Goal: Transaction & Acquisition: Book appointment/travel/reservation

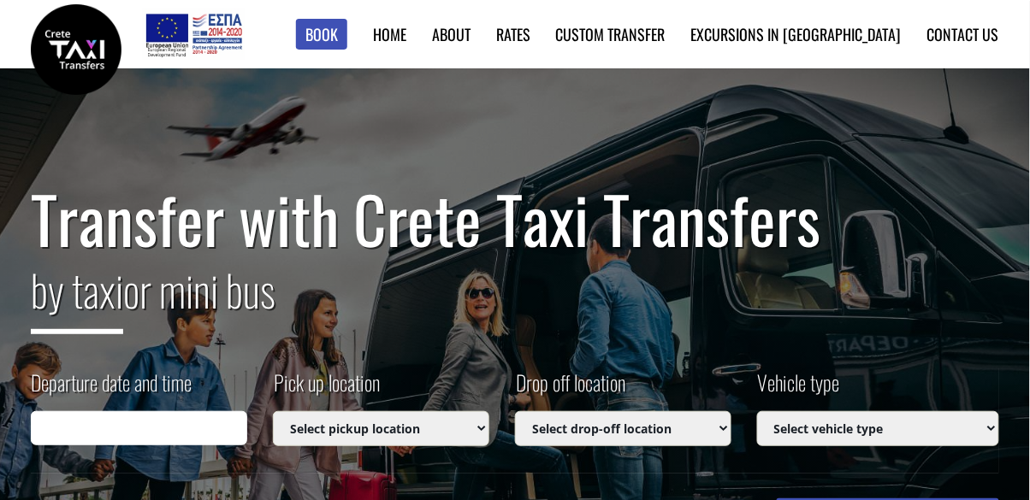
type input "[DATE] 00:08"
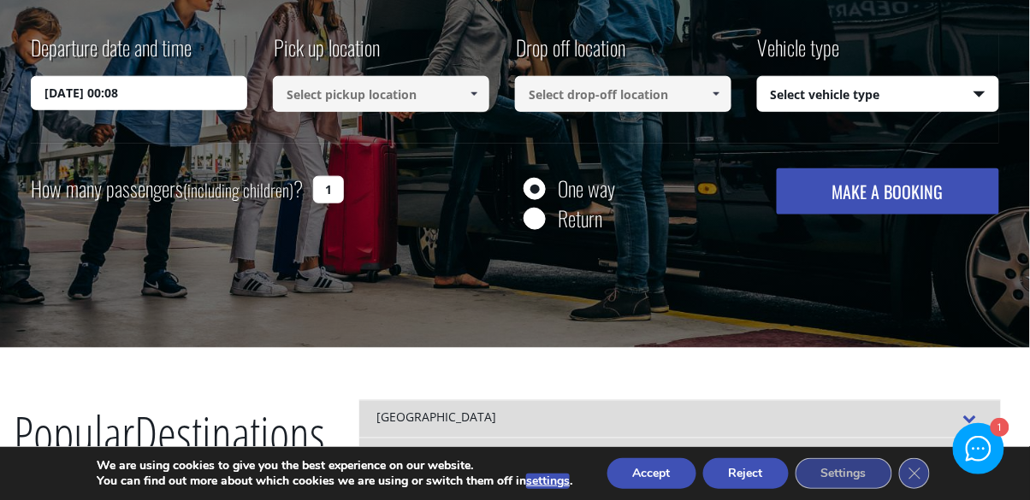
scroll to position [337, 0]
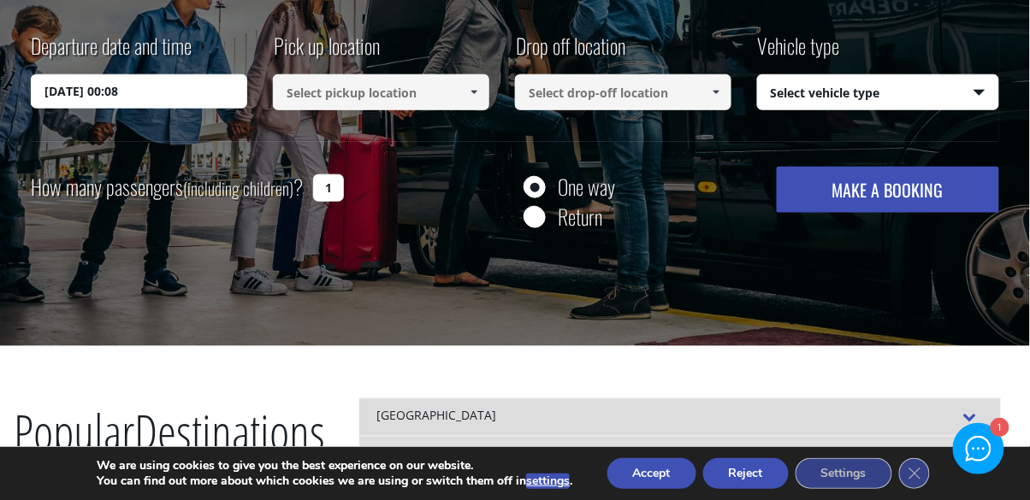
click at [534, 222] on input "Return" at bounding box center [533, 218] width 21 height 21
radio input "true"
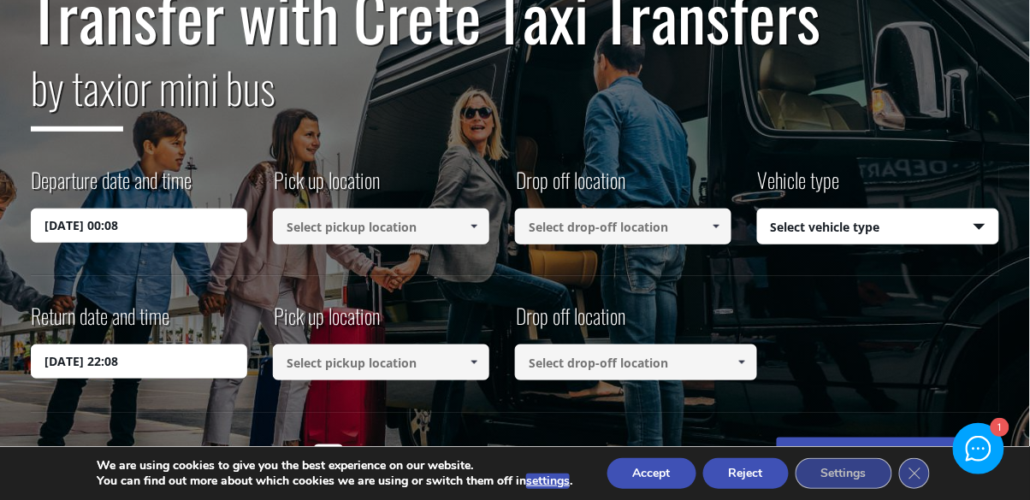
scroll to position [202, 0]
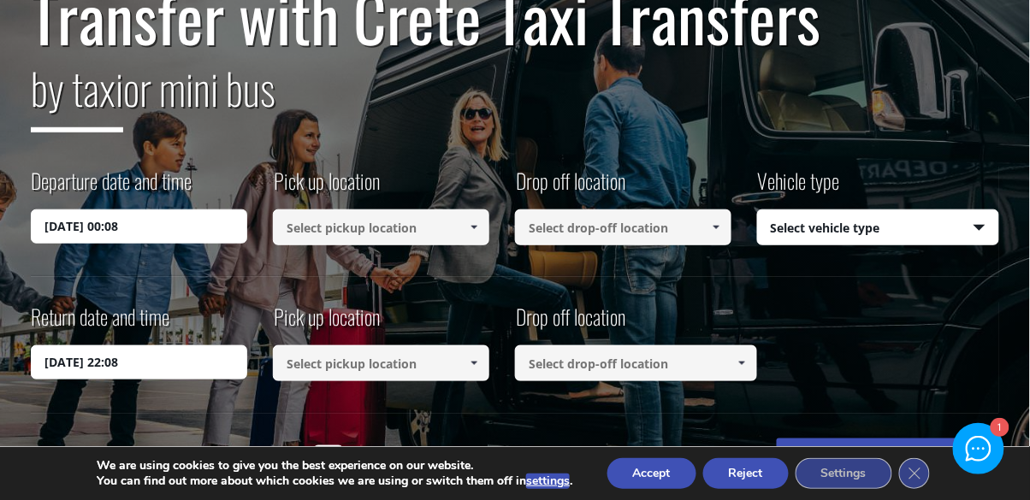
click at [470, 222] on span at bounding box center [474, 228] width 14 height 14
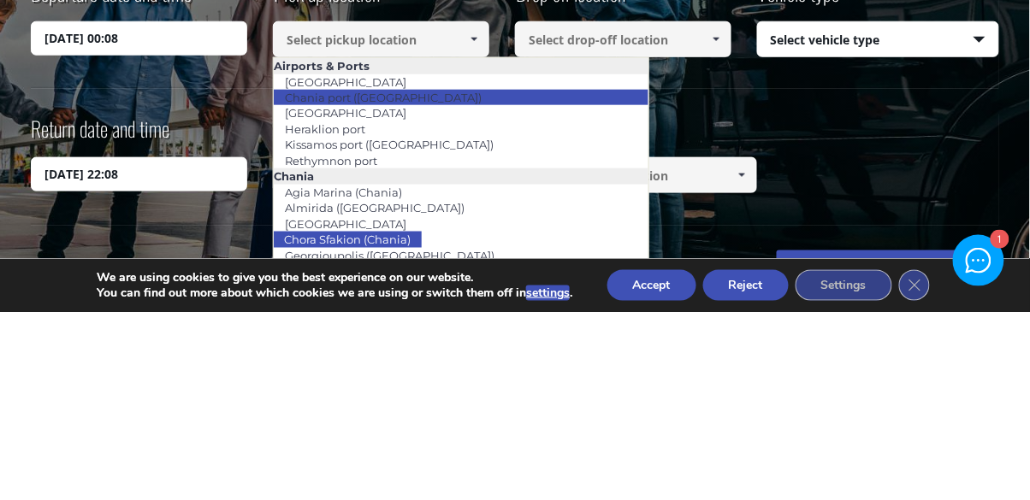
click at [382, 288] on link "Chania port ([GEOGRAPHIC_DATA])" at bounding box center [383, 286] width 219 height 24
type input "Chania port ([GEOGRAPHIC_DATA])"
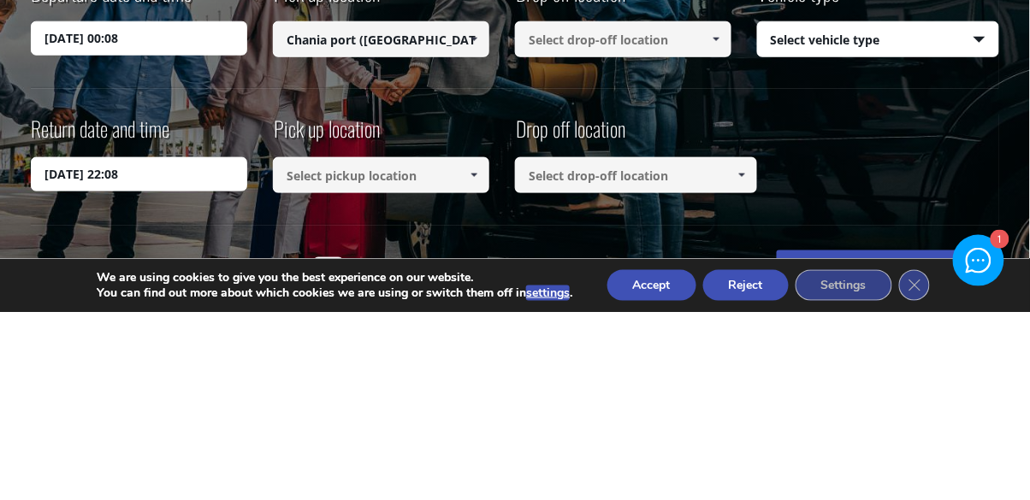
click at [604, 226] on input at bounding box center [623, 228] width 216 height 36
type input "Chania port ([GEOGRAPHIC_DATA])"
click at [712, 229] on span at bounding box center [716, 228] width 14 height 14
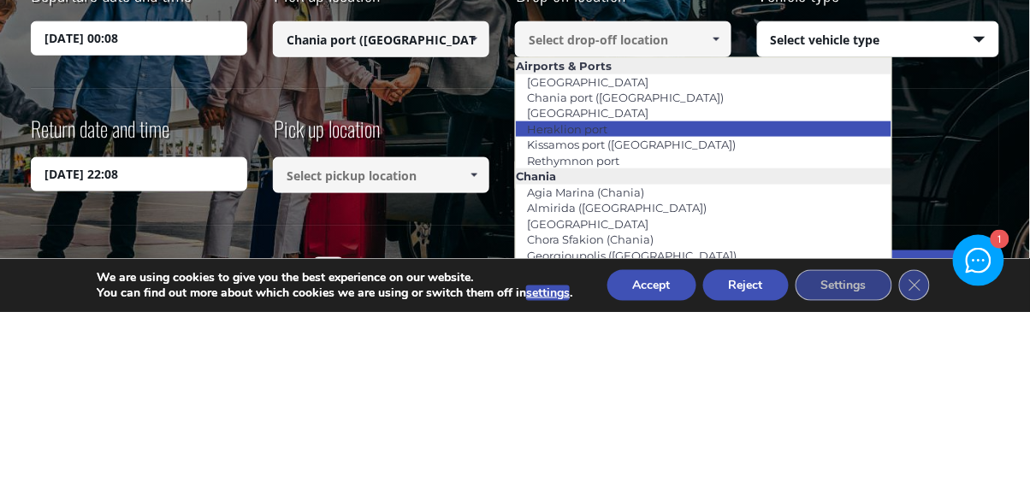
click at [593, 314] on link "Heraklion port" at bounding box center [567, 317] width 103 height 24
type input "Heraklion port"
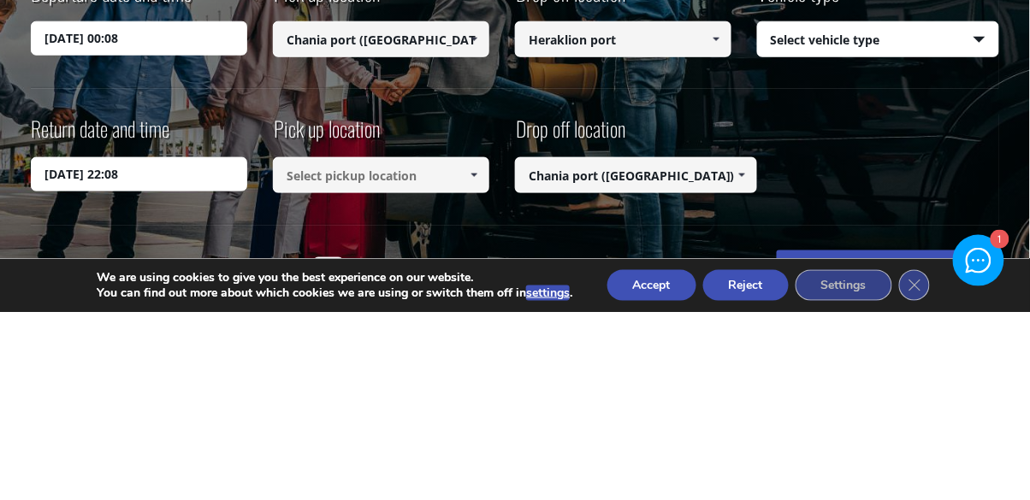
click at [981, 229] on select "Select vehicle type Taxi (4 passengers) Mercedes E Class Mini Van (7 passengers…" at bounding box center [878, 228] width 240 height 36
type input "Heraklion port"
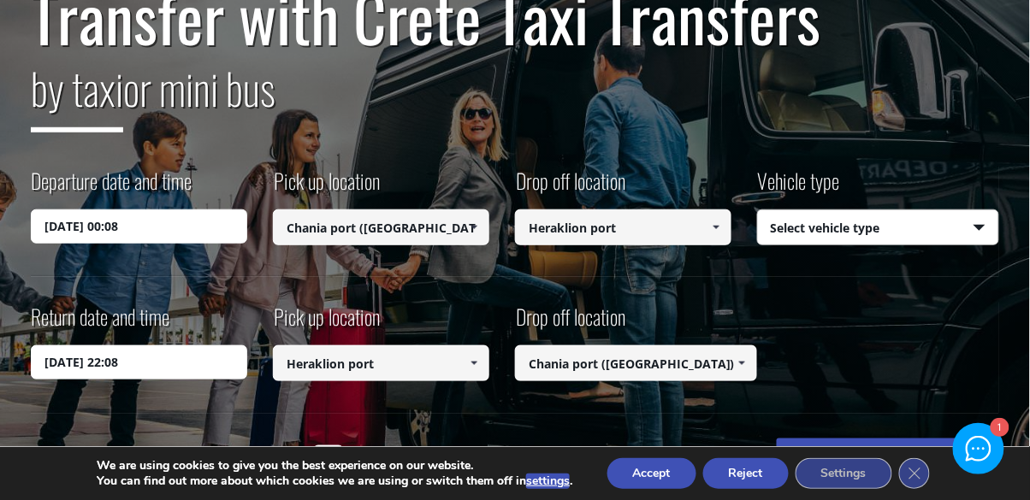
select select "540"
click at [758, 210] on select "Select vehicle type Taxi (4 passengers) Mercedes E Class Mini Van (7 passengers…" at bounding box center [878, 228] width 240 height 36
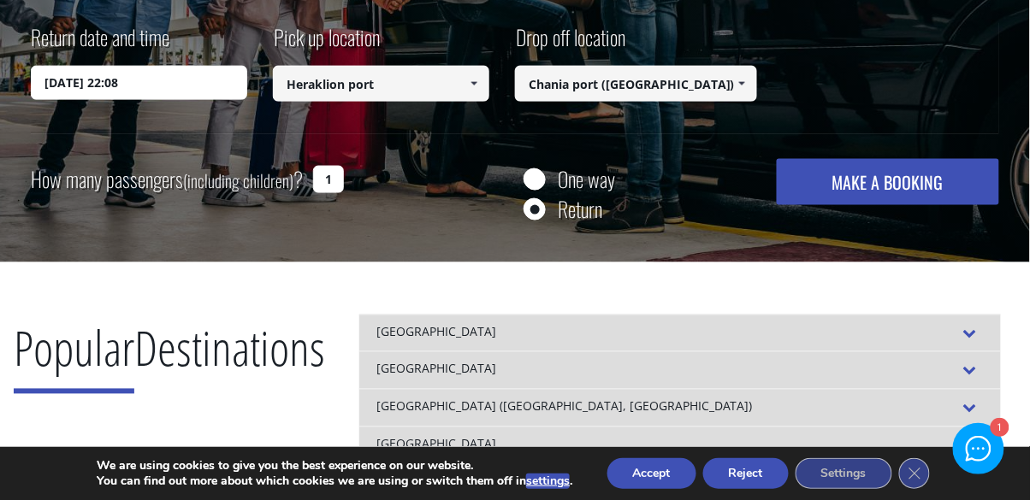
scroll to position [469, 0]
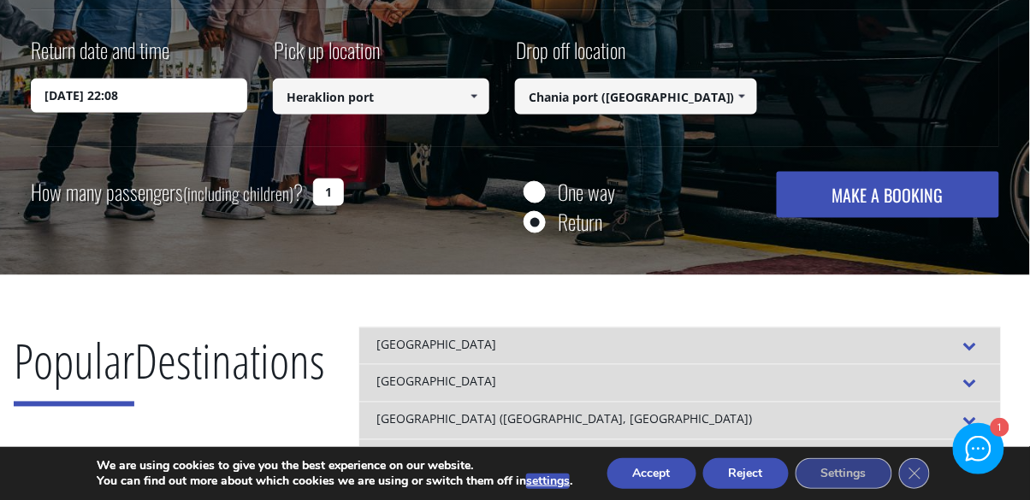
click at [338, 206] on div "How many passengers (including children) ? 1" at bounding box center [200, 193] width 339 height 42
click at [337, 192] on input "1" at bounding box center [328, 192] width 31 height 27
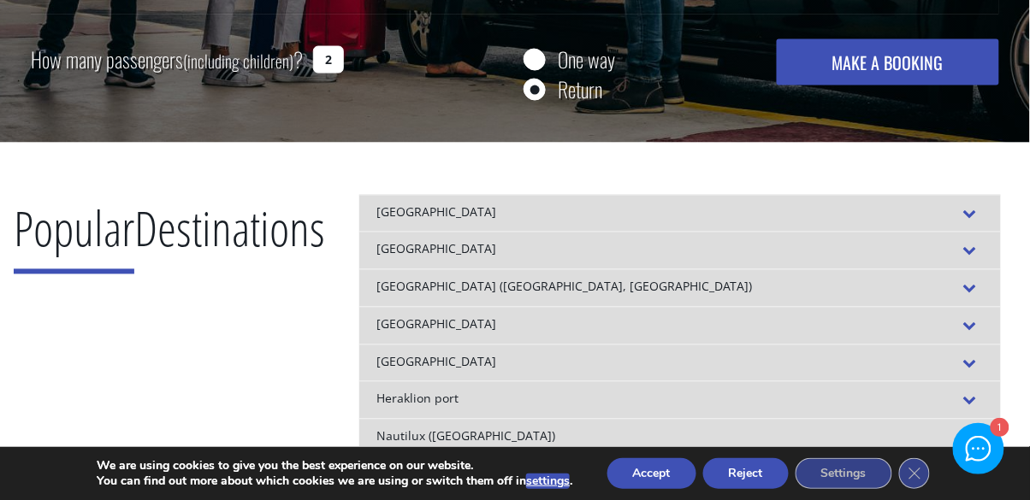
scroll to position [598, 0]
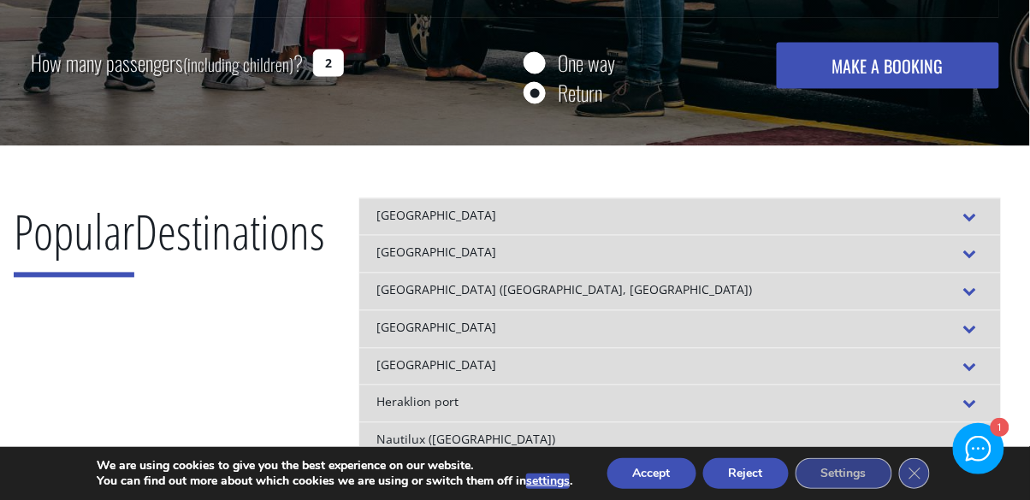
type input "2"
click at [868, 74] on button "MAKE A BOOKING" at bounding box center [887, 66] width 222 height 46
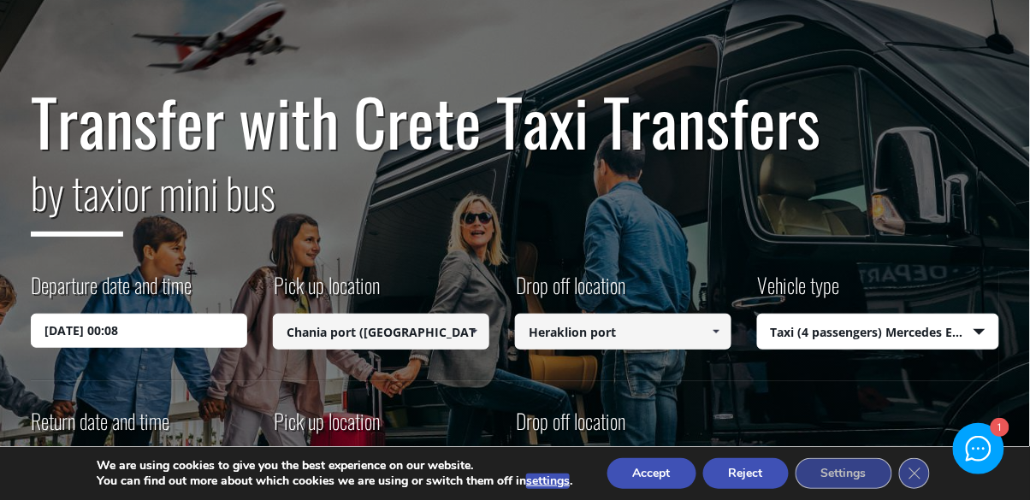
scroll to position [96, 0]
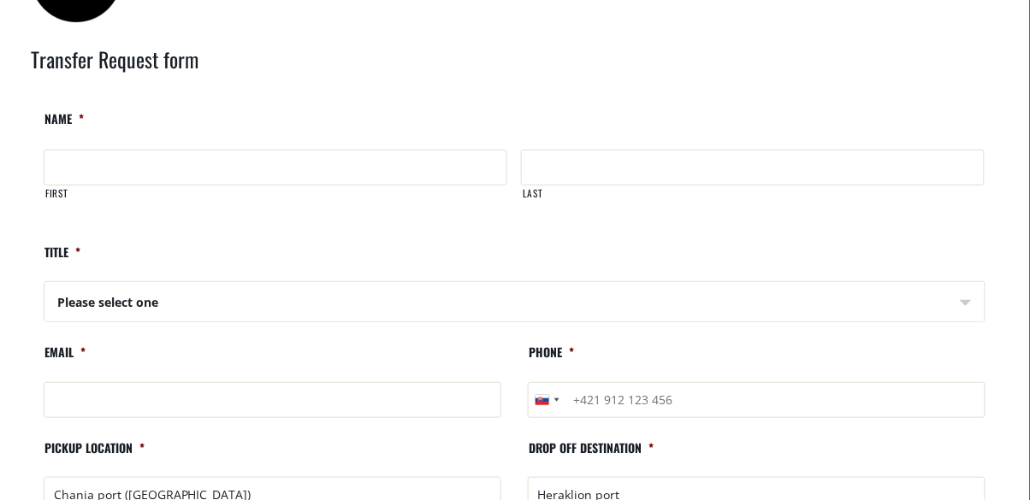
scroll to position [85, 0]
